Goal: Entertainment & Leisure: Consume media (video, audio)

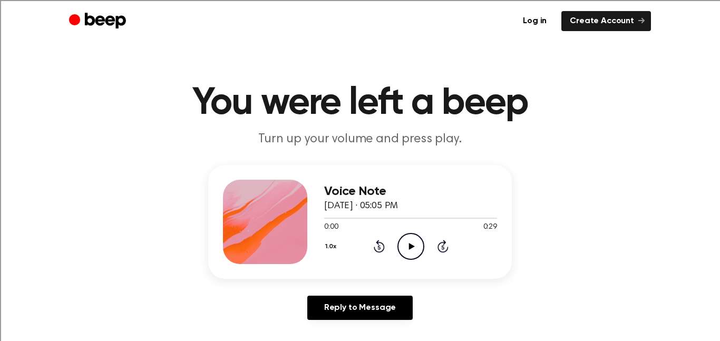
click at [415, 249] on icon "Play Audio" at bounding box center [410, 246] width 27 height 27
click at [409, 240] on icon "Play Audio" at bounding box center [410, 246] width 27 height 27
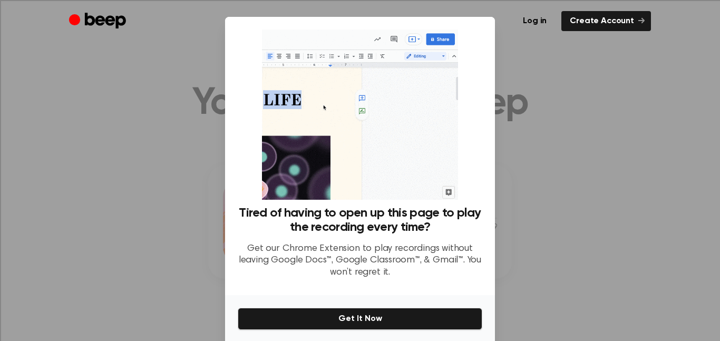
click at [599, 94] on div at bounding box center [360, 170] width 720 height 341
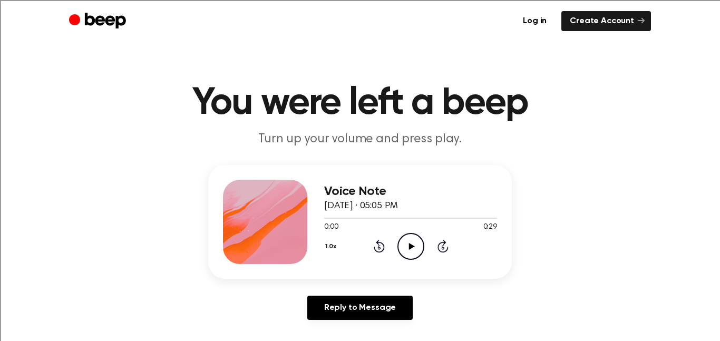
click at [417, 242] on icon "Play Audio" at bounding box center [410, 246] width 27 height 27
click at [415, 239] on icon "Play Audio" at bounding box center [410, 246] width 27 height 27
click at [410, 250] on icon "Play Audio" at bounding box center [410, 246] width 27 height 27
click at [402, 249] on icon "Play Audio" at bounding box center [410, 246] width 27 height 27
click at [404, 234] on circle at bounding box center [411, 246] width 26 height 26
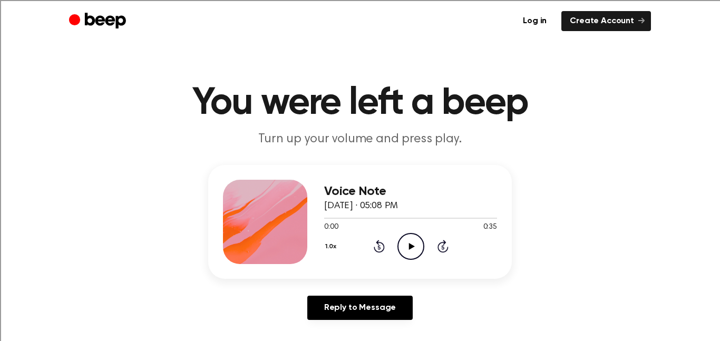
click at [405, 247] on icon "Play Audio" at bounding box center [410, 246] width 27 height 27
